Goal: Find specific page/section: Find specific page/section

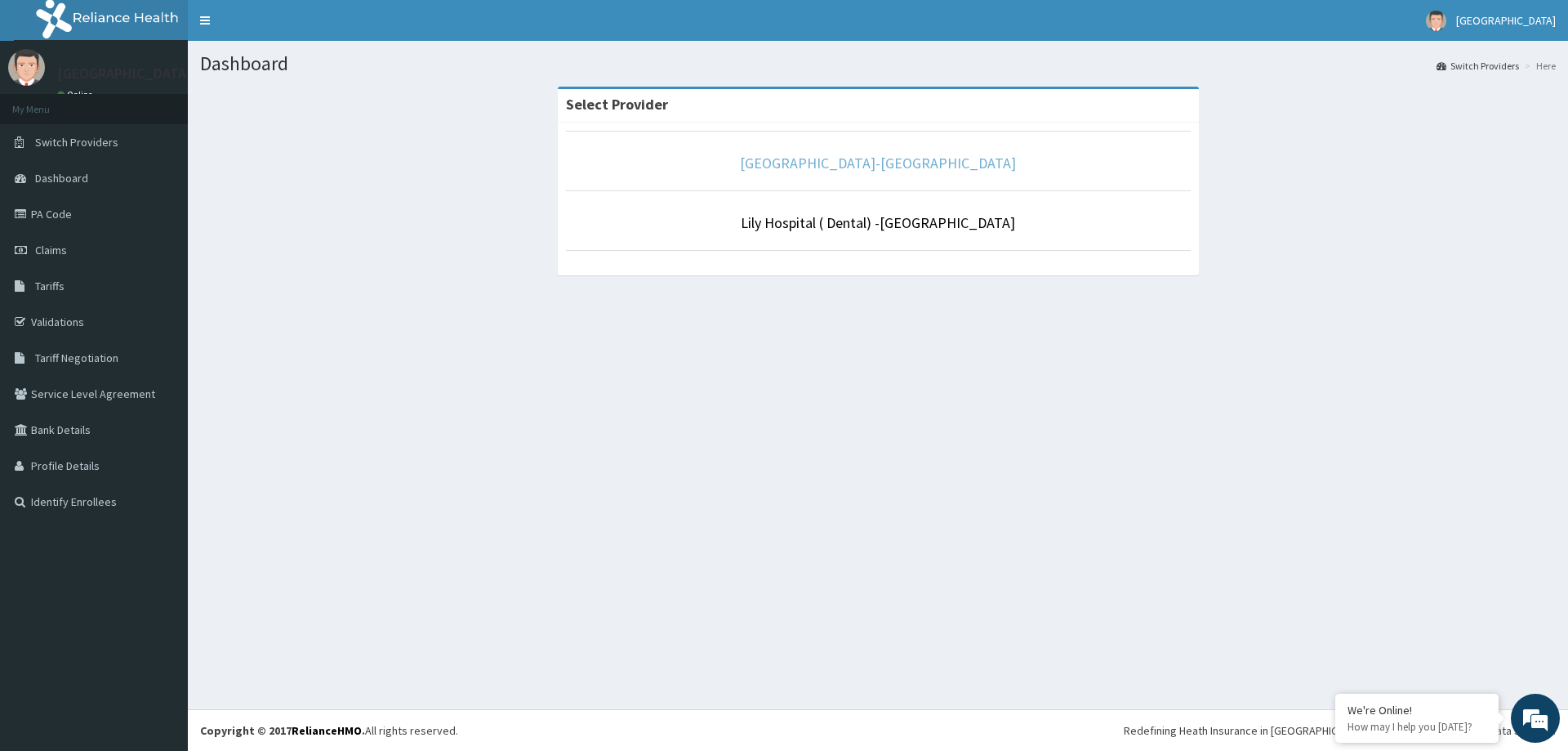
click at [879, 169] on link "[GEOGRAPHIC_DATA]-[GEOGRAPHIC_DATA]" at bounding box center [877, 163] width 276 height 19
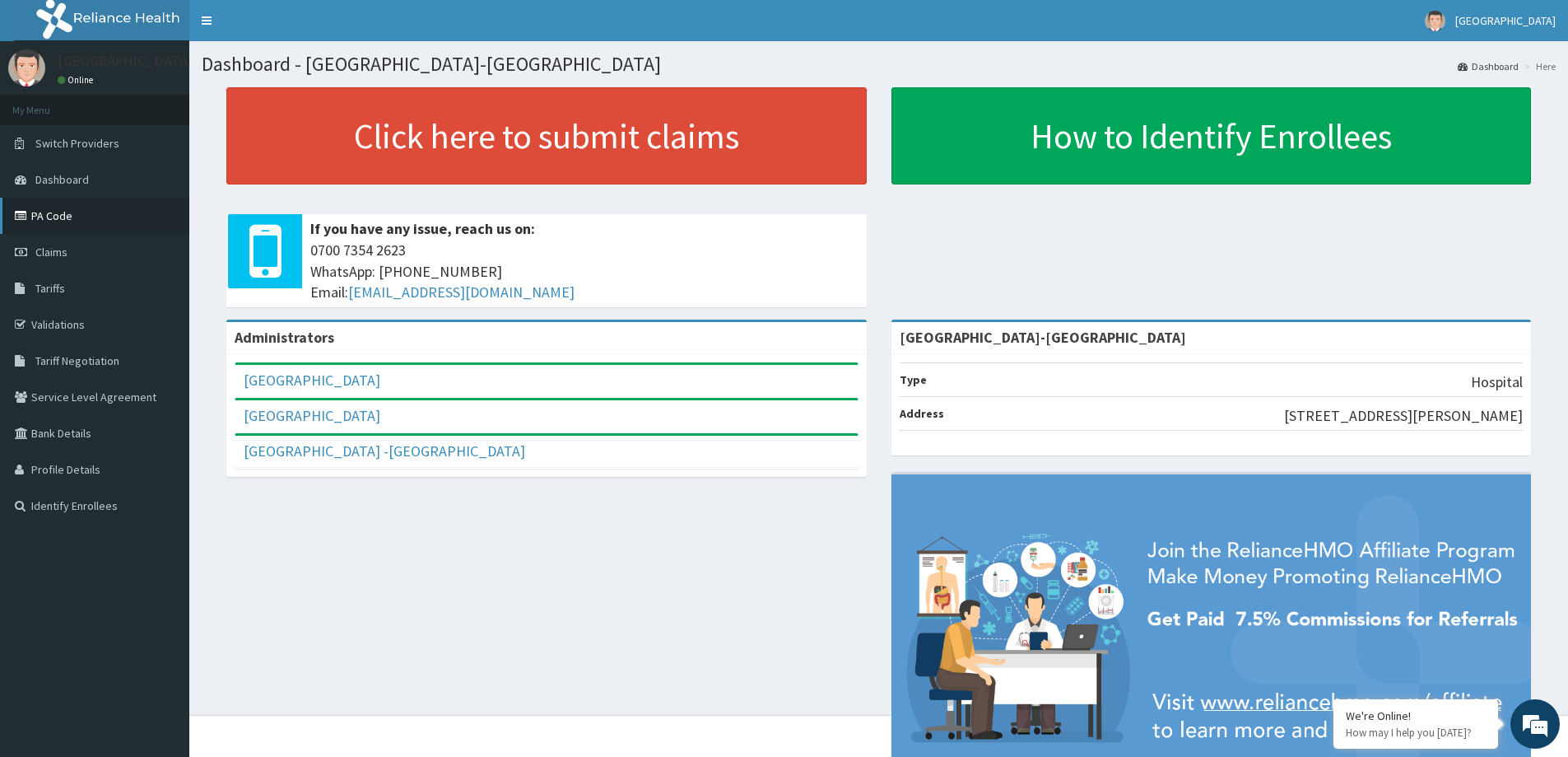
click at [56, 220] on link "PA Code" at bounding box center [94, 215] width 189 height 36
